Goal: Check status

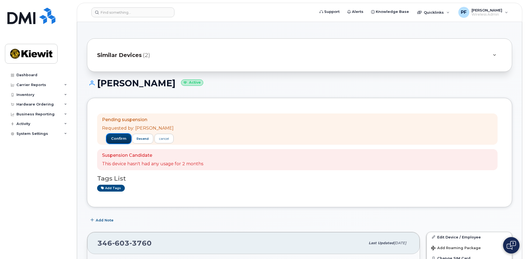
click at [111, 140] on span "confirm" at bounding box center [118, 138] width 15 height 5
click at [119, 137] on span "confirm" at bounding box center [118, 138] width 15 height 5
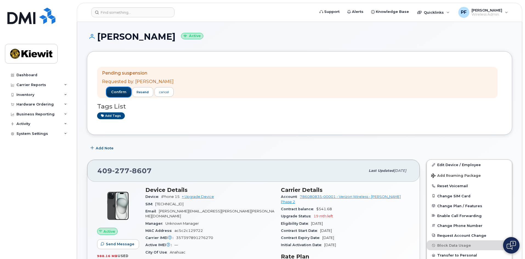
click at [116, 92] on span "confirm" at bounding box center [118, 92] width 15 height 5
